Goal: Task Accomplishment & Management: Manage account settings

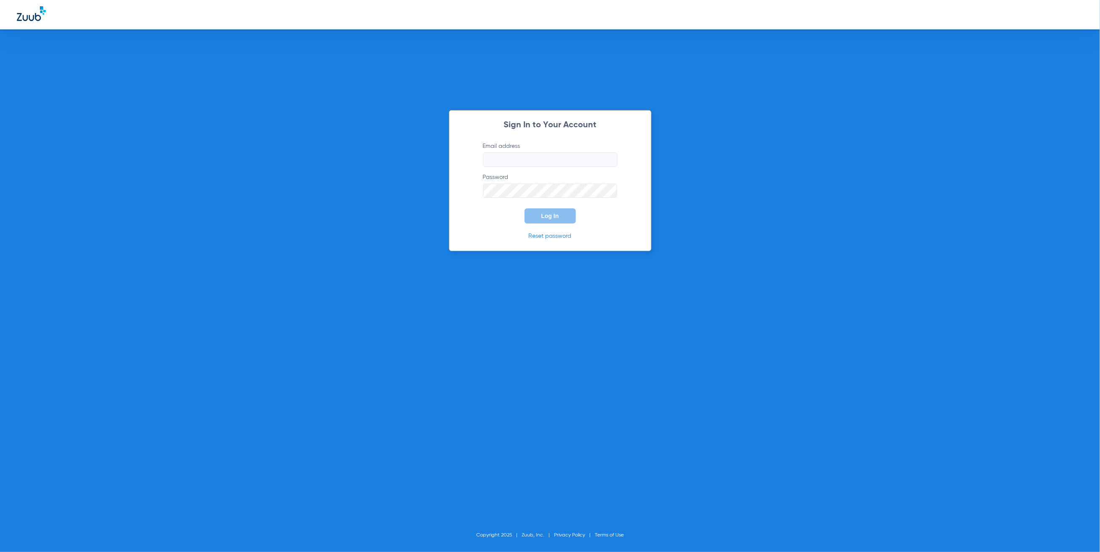
click at [545, 156] on input "Email address" at bounding box center [550, 160] width 134 height 14
type input "[PERSON_NAME][EMAIL_ADDRESS][PERSON_NAME][DOMAIN_NAME]"
click at [569, 216] on button "Log In" at bounding box center [549, 215] width 51 height 15
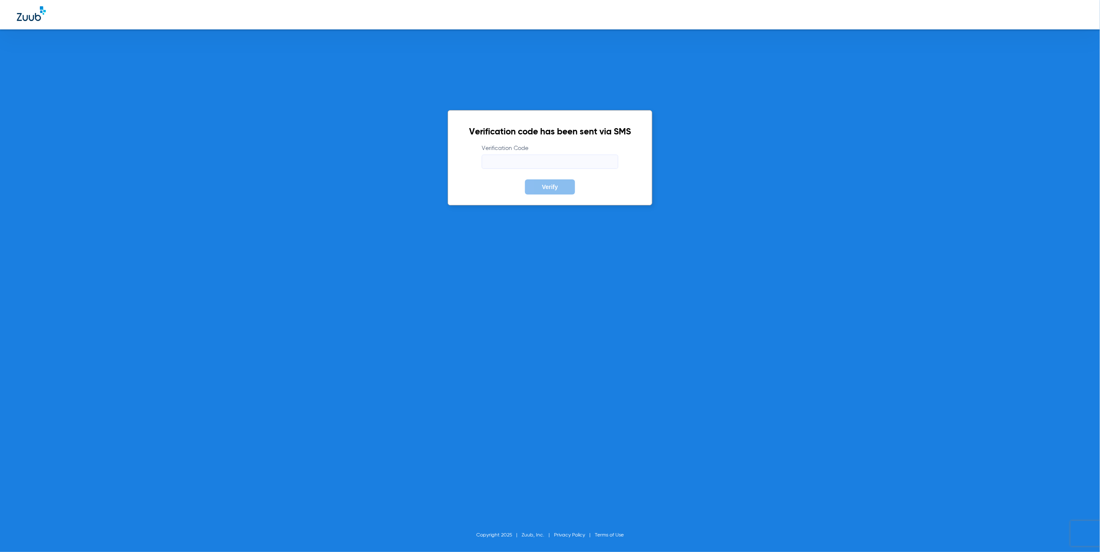
click at [564, 164] on input "Verification Code" at bounding box center [550, 162] width 137 height 14
type input "658119"
click at [525, 179] on button "Verify" at bounding box center [550, 186] width 50 height 15
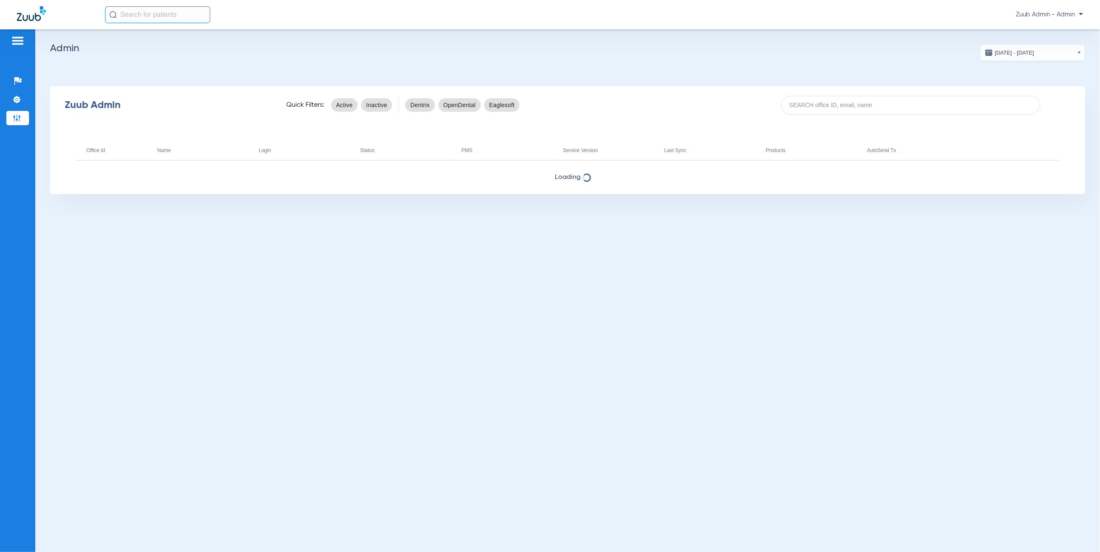
drag, startPoint x: 845, startPoint y: 102, endPoint x: 847, endPoint y: 91, distance: 11.1
click at [845, 100] on input at bounding box center [910, 105] width 259 height 19
paste input "17007221"
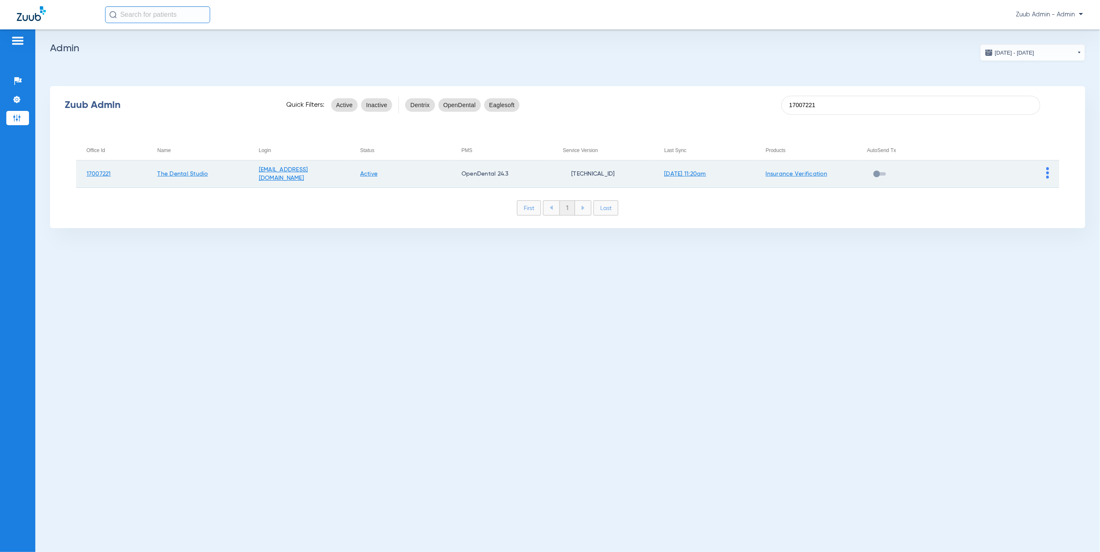
type input "17007221"
click at [1045, 169] on td at bounding box center [1008, 174] width 101 height 27
click at [1046, 174] on td at bounding box center [1008, 174] width 101 height 27
click at [1047, 171] on img at bounding box center [1047, 172] width 3 height 11
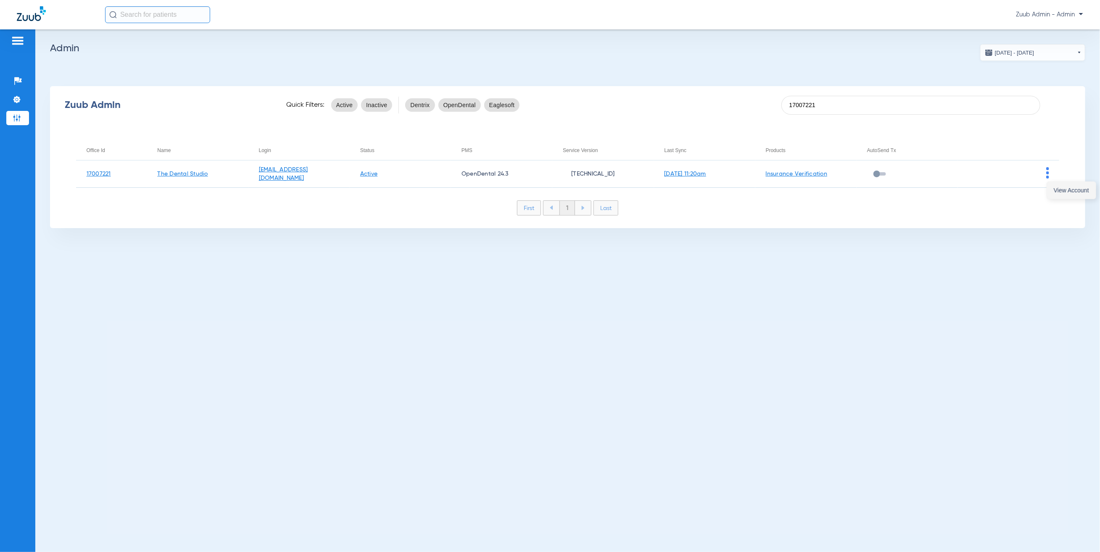
click at [1062, 195] on button "View Account" at bounding box center [1071, 190] width 49 height 17
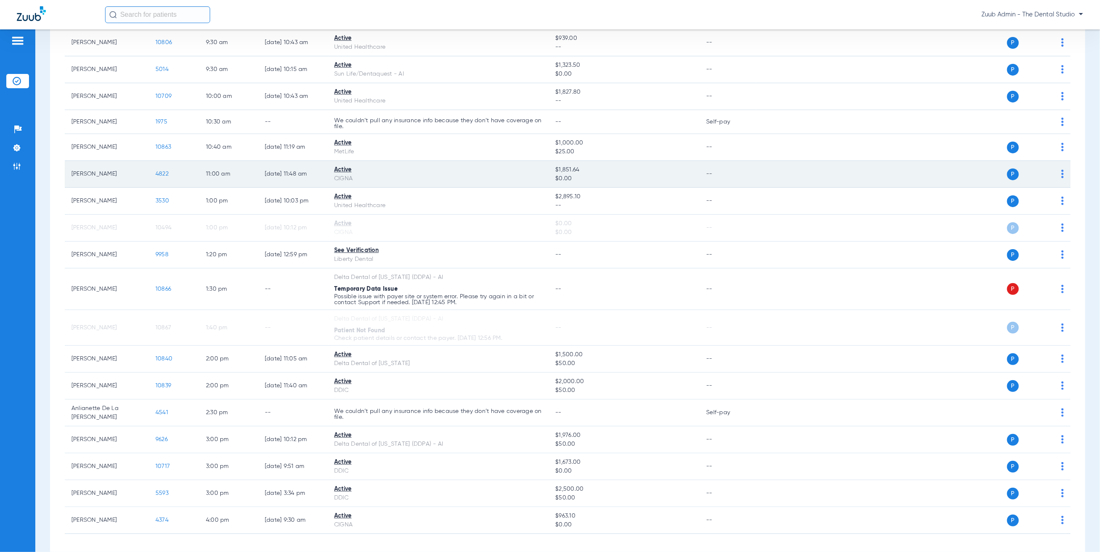
scroll to position [345, 0]
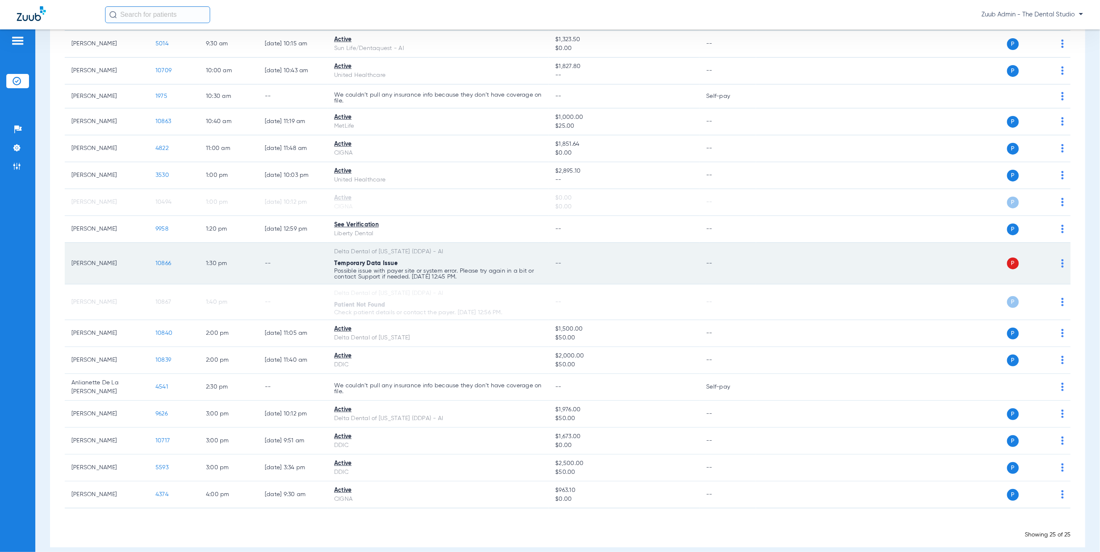
click at [1061, 262] on img at bounding box center [1062, 263] width 3 height 8
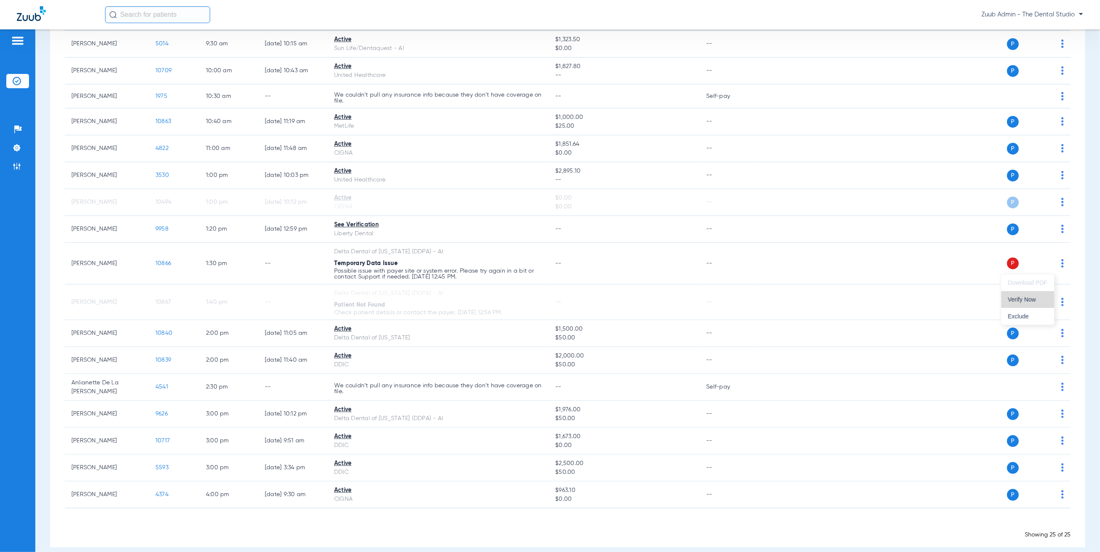
click at [1011, 295] on button "Verify Now" at bounding box center [1027, 299] width 53 height 17
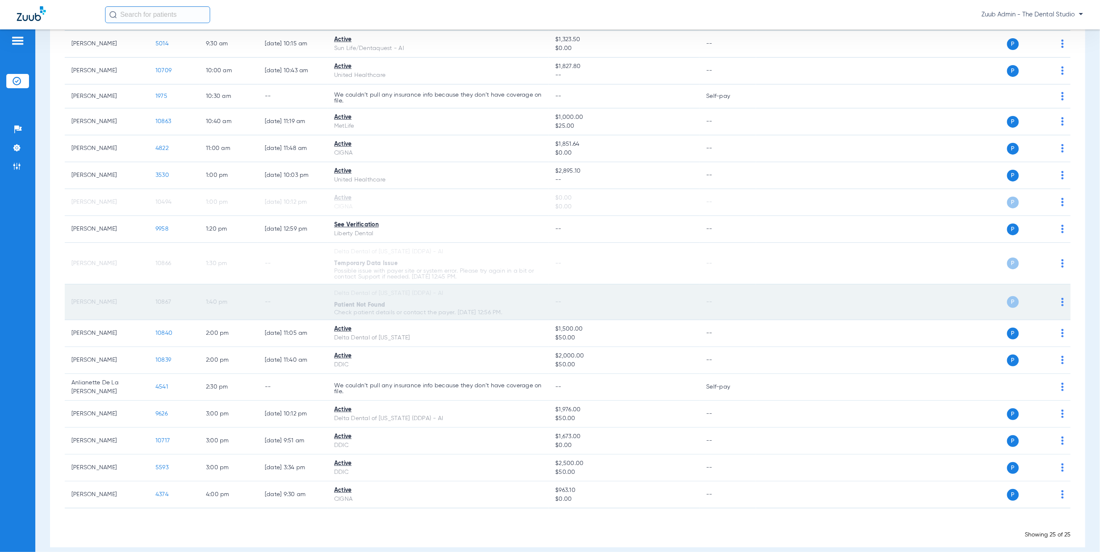
click at [165, 304] on span "10867" at bounding box center [163, 302] width 16 height 6
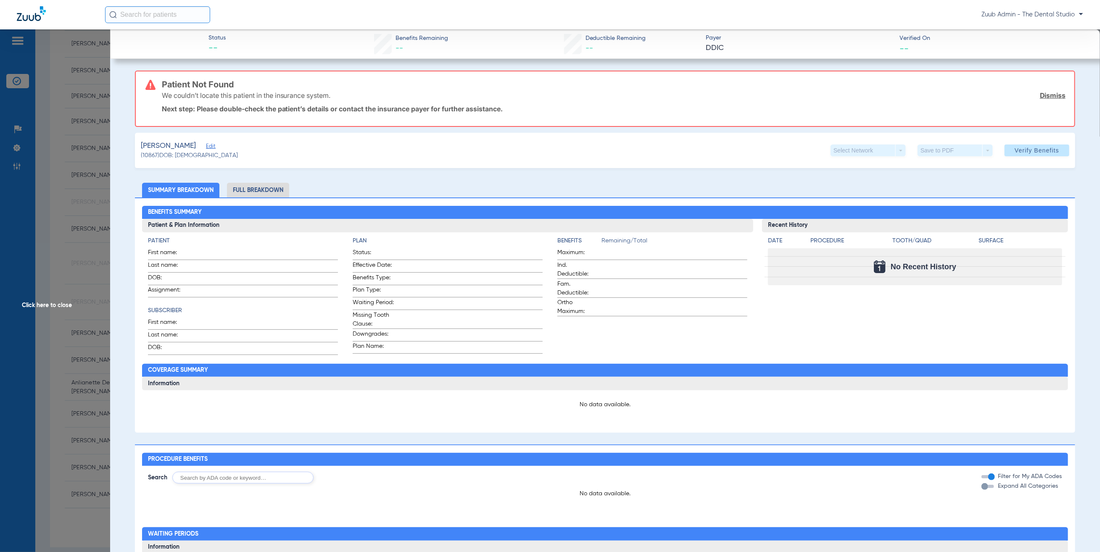
type input "Curtis"
type input "Goodman"
type input "12/05/1975"
type input "8113952425"
type input "0978100005"
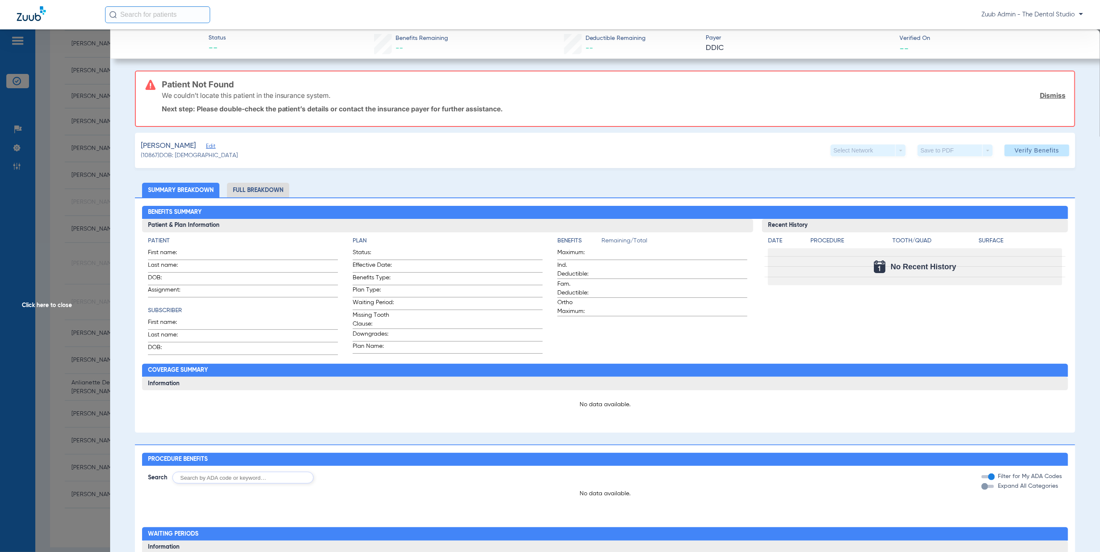
click at [213, 141] on div "Goodman, Arielle Edit" at bounding box center [189, 146] width 97 height 11
click at [213, 146] on span "Edit" at bounding box center [210, 147] width 8 height 8
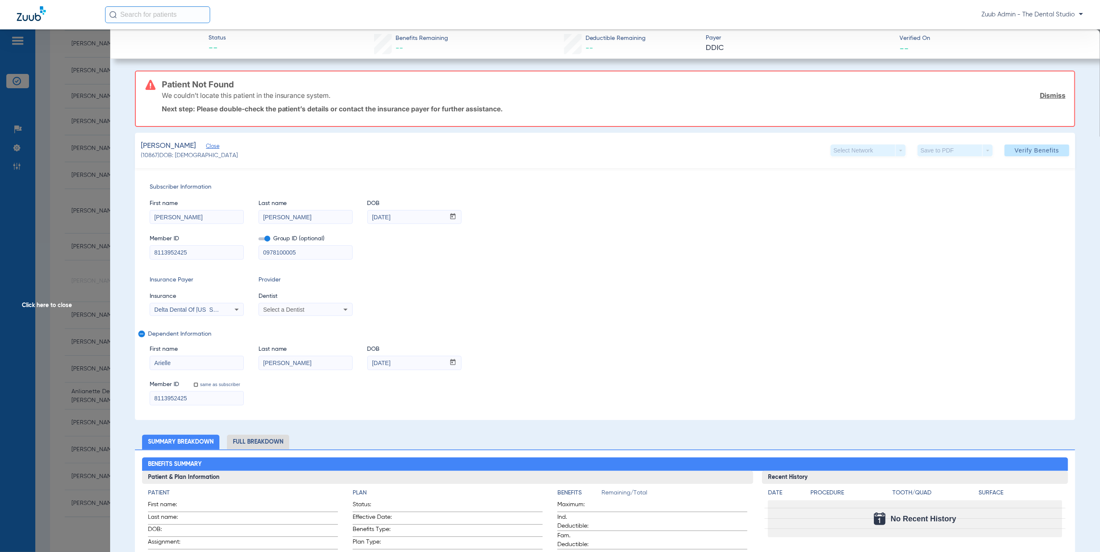
click at [182, 258] on input "8113952425" at bounding box center [196, 252] width 93 height 13
click at [183, 257] on input "8113952425" at bounding box center [196, 252] width 93 height 13
click at [80, 112] on span "Click here to close" at bounding box center [55, 305] width 110 height 552
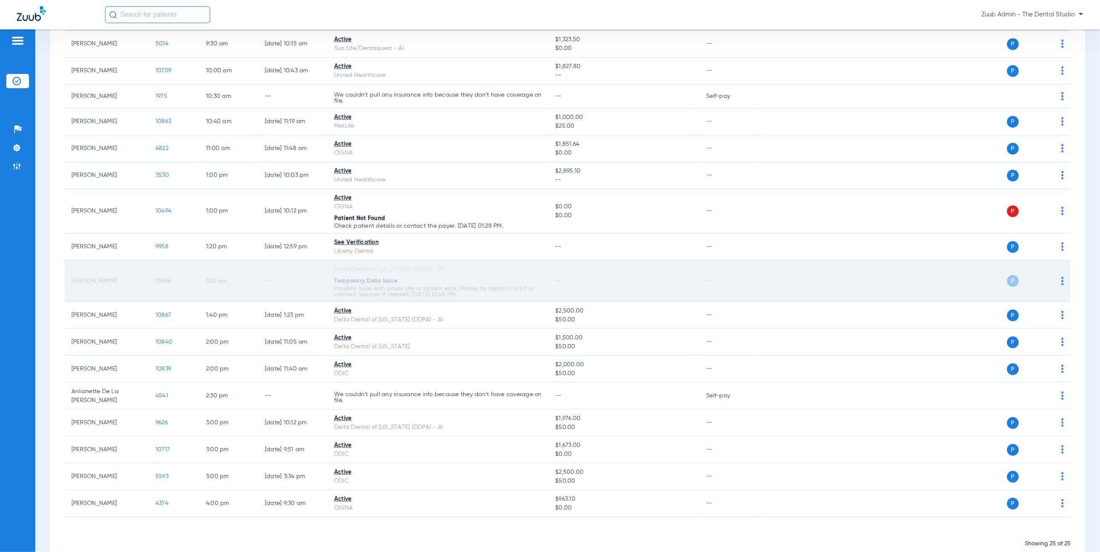
click at [162, 282] on span "10866" at bounding box center [163, 281] width 16 height 6
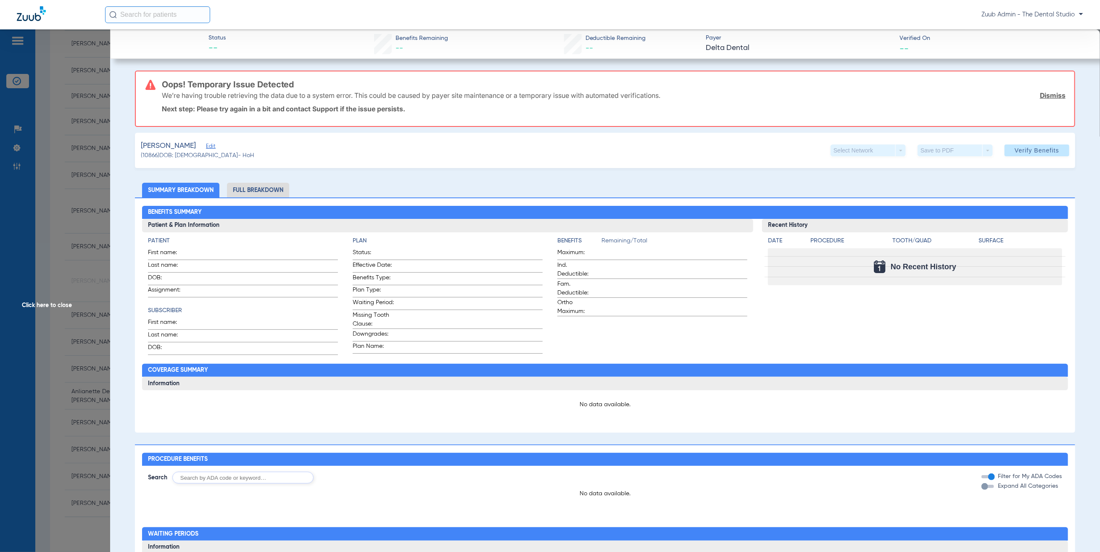
type input "Curtis"
type input "Goodman"
type input "12/05/1975"
type input "8113952425"
type input "0978100005"
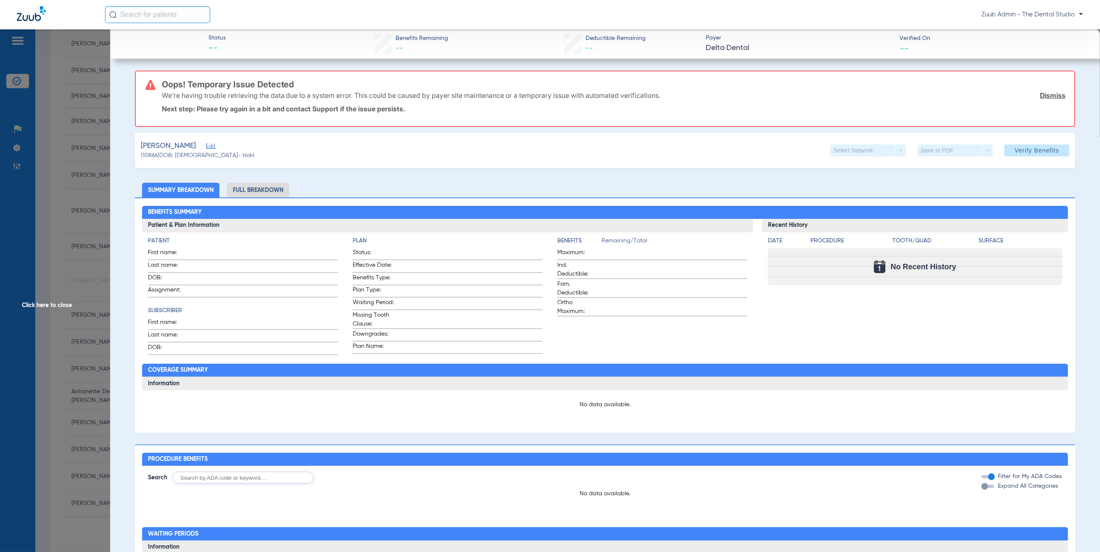
click at [213, 146] on span "Edit" at bounding box center [210, 147] width 8 height 8
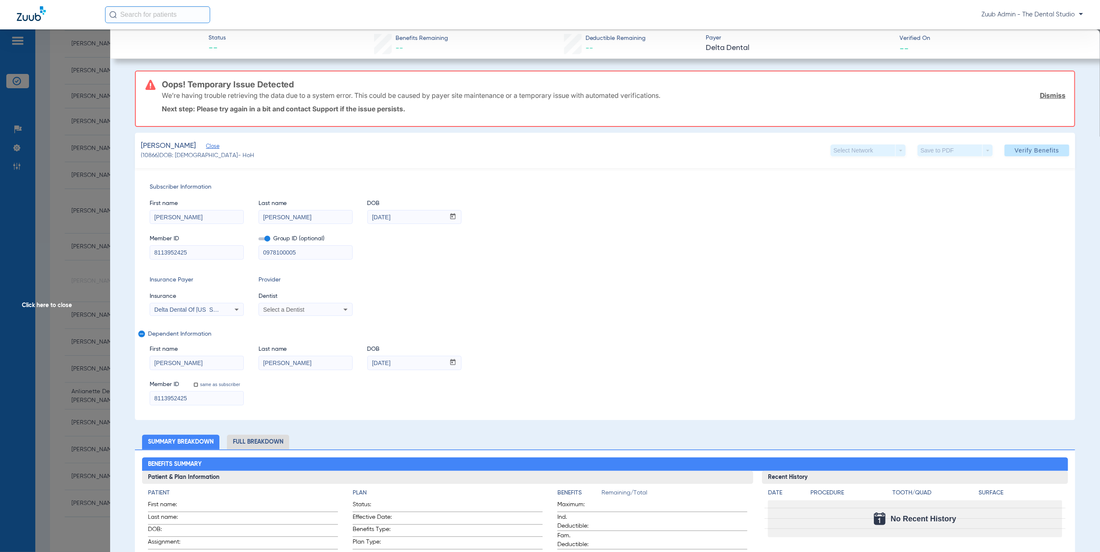
click at [215, 253] on input "8113952425" at bounding box center [196, 252] width 93 height 13
click at [216, 251] on input "8113952425" at bounding box center [196, 252] width 93 height 13
click at [403, 289] on div "Insurance Payer Insurance Delta Dental Of New Jersey (Ddpa) - Ai Provider Denti…" at bounding box center [605, 296] width 911 height 40
click at [99, 158] on span "Click here to close" at bounding box center [55, 305] width 110 height 552
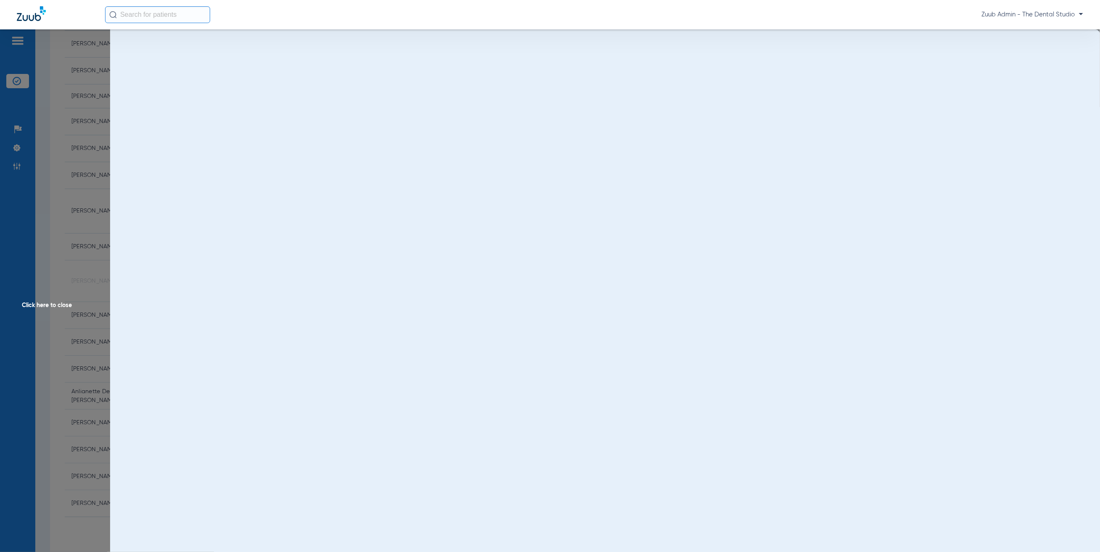
click at [48, 201] on span "Click here to close" at bounding box center [55, 305] width 110 height 552
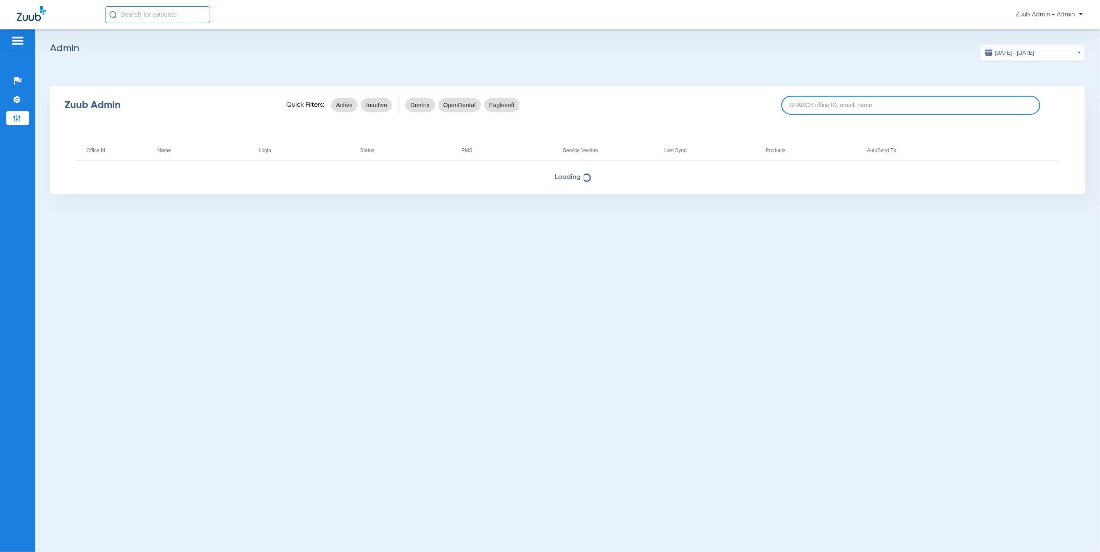
click at [883, 102] on input at bounding box center [910, 105] width 259 height 19
paste input "17005877"
type input "17005877"
click at [846, 113] on input "17005877" at bounding box center [910, 105] width 259 height 19
click at [824, 103] on input "17005877" at bounding box center [910, 105] width 259 height 19
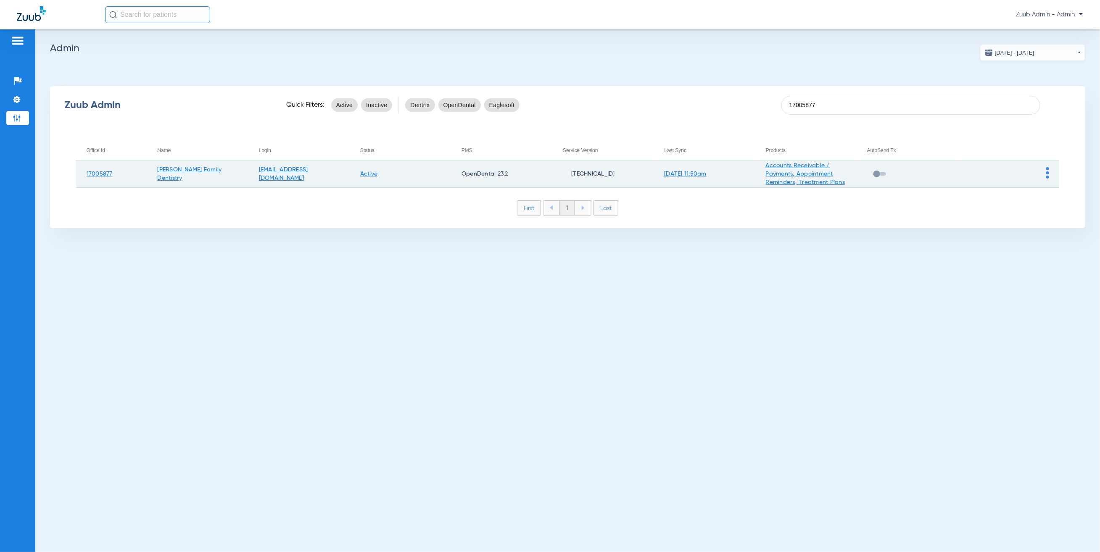
click at [1047, 171] on img at bounding box center [1047, 172] width 3 height 11
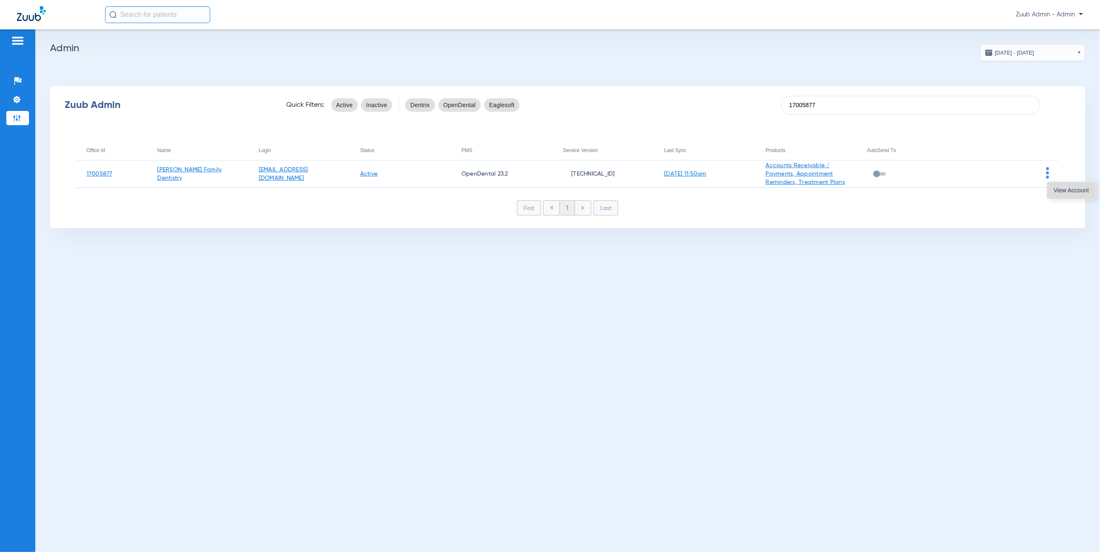
click at [1066, 192] on span "View Account" at bounding box center [1071, 190] width 35 height 6
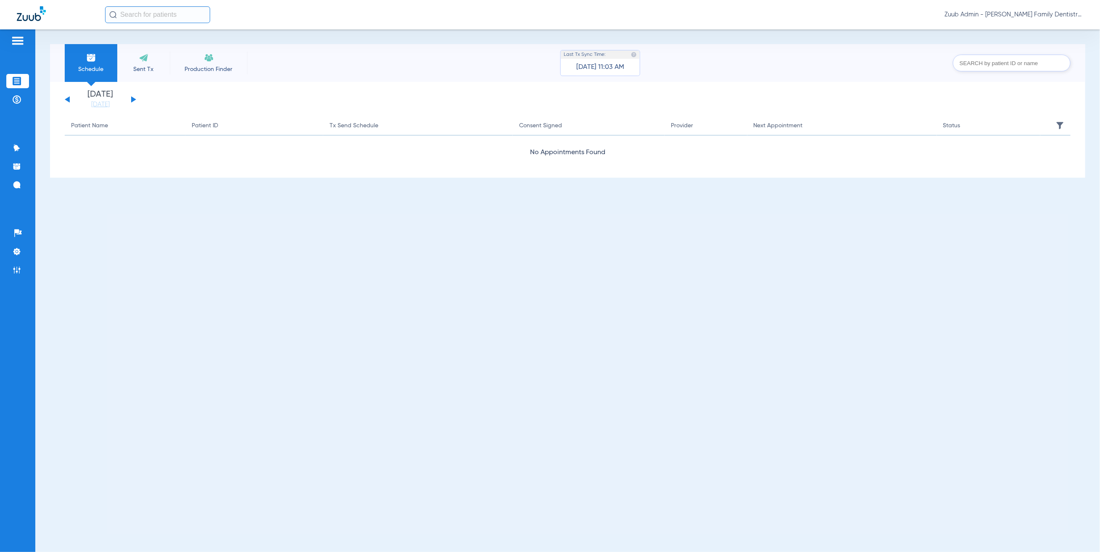
click at [21, 38] on img at bounding box center [17, 41] width 13 height 10
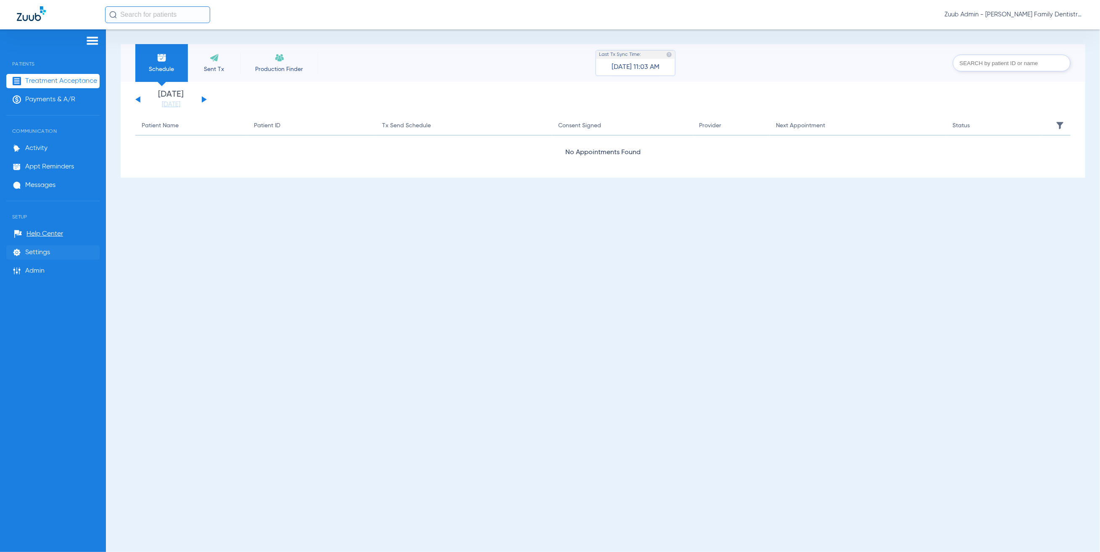
click at [58, 256] on li "Settings" at bounding box center [52, 252] width 93 height 14
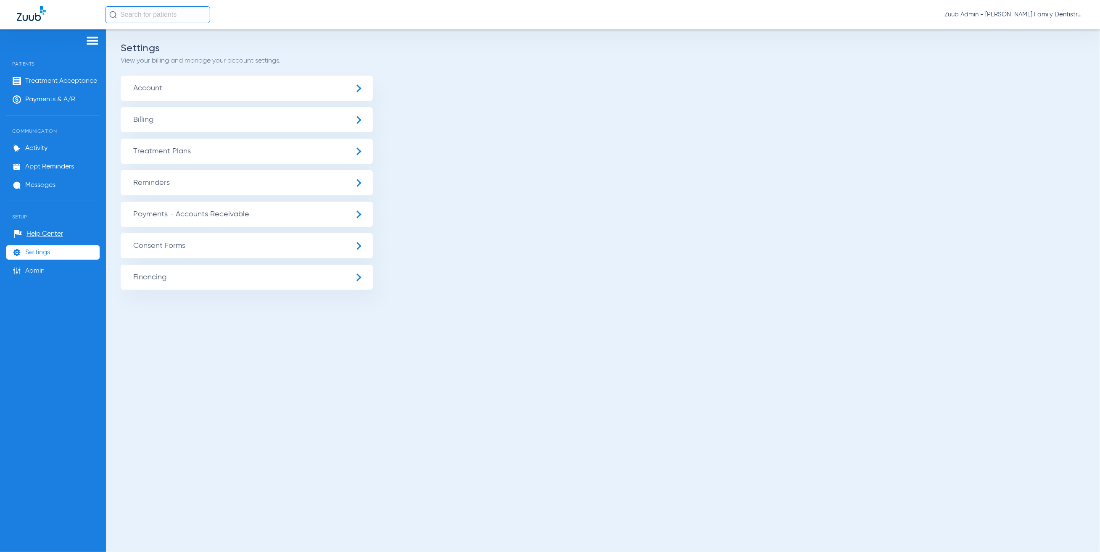
click at [277, 124] on span "Billing" at bounding box center [247, 119] width 252 height 25
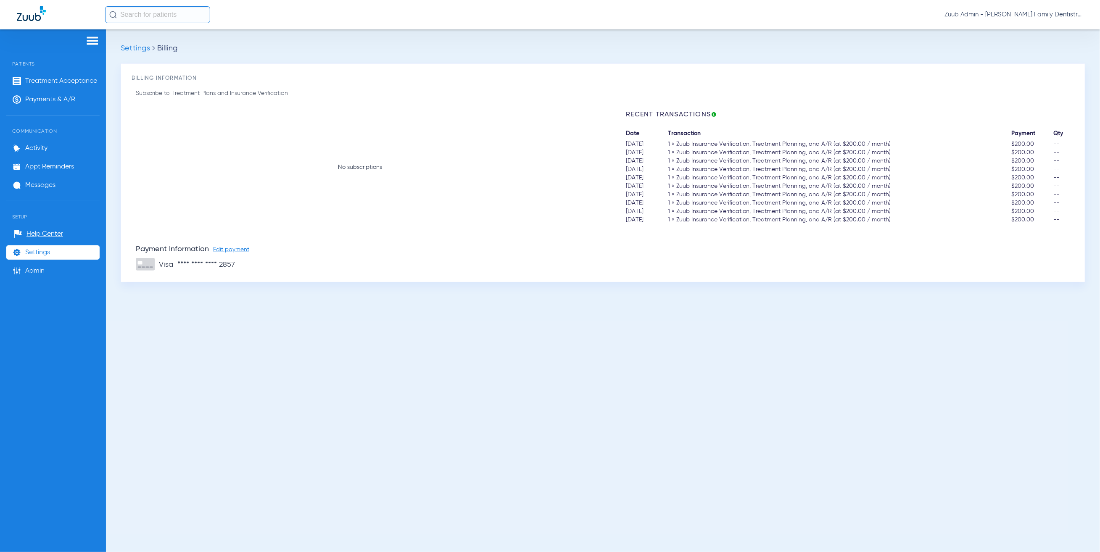
click at [540, 213] on li "No subscriptions" at bounding box center [360, 167] width 448 height 113
